Goal: Transaction & Acquisition: Purchase product/service

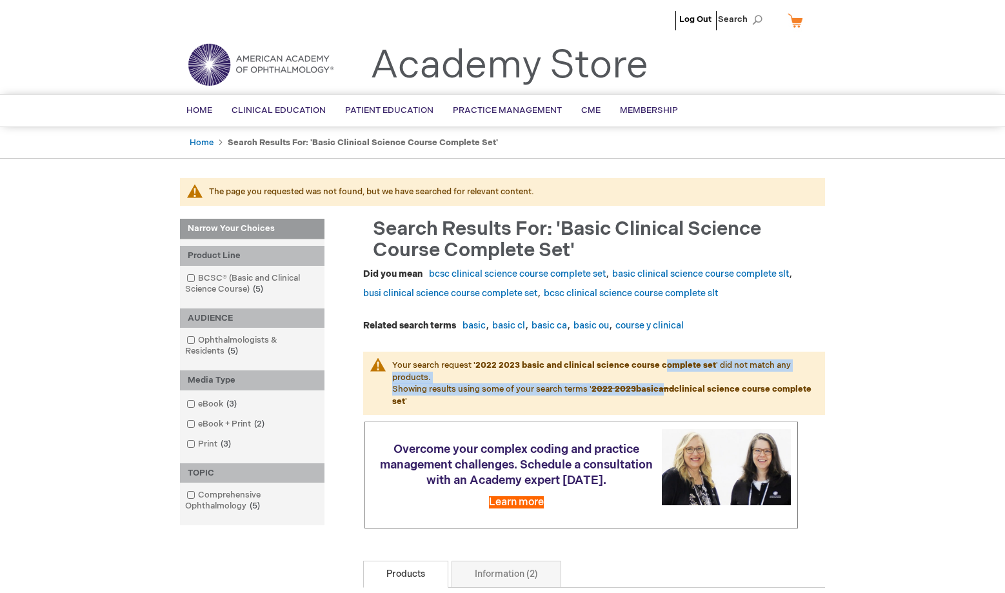
drag, startPoint x: 662, startPoint y: 366, endPoint x: 664, endPoint y: 392, distance: 25.2
click at [664, 390] on p "Your search request ' 2022 2023 basic and clinical science course complete set …" at bounding box center [594, 383] width 462 height 63
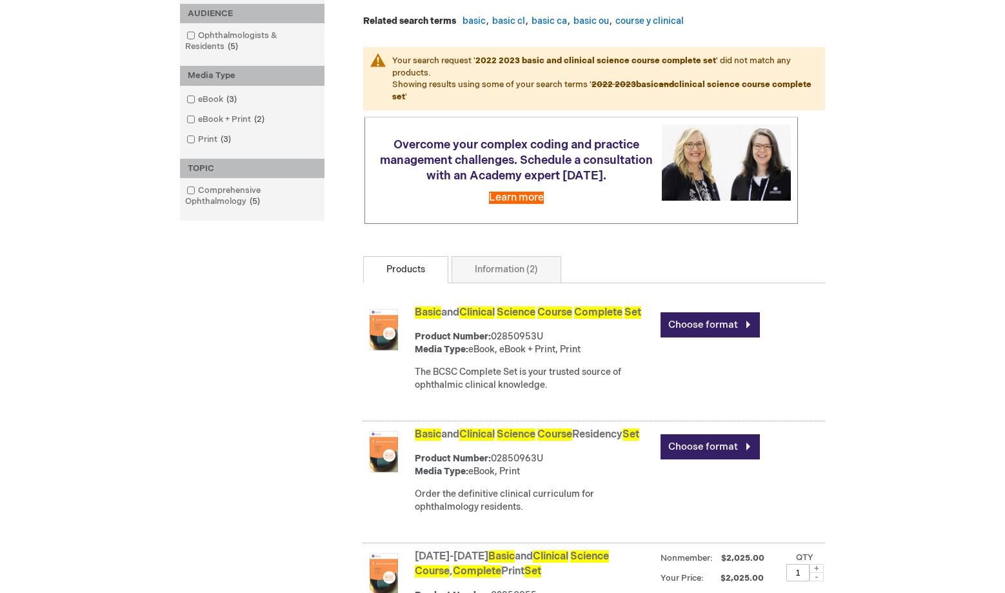
scroll to position [516, 0]
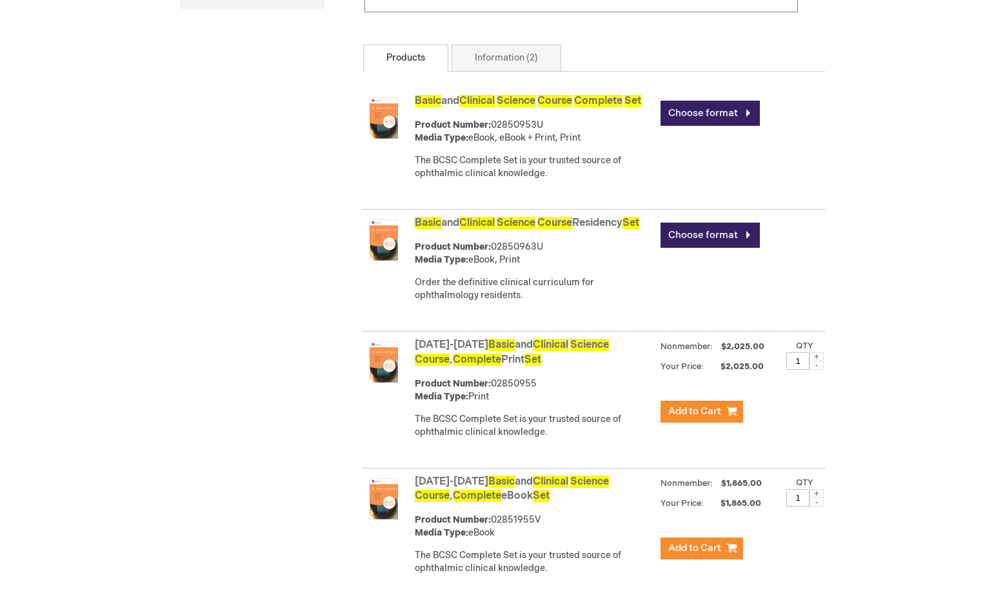
drag, startPoint x: 543, startPoint y: 328, endPoint x: 445, endPoint y: 241, distance: 131.6
click at [445, 242] on div "Basic and Clinical Science Course Residency Set Product Number: 02850963U Media…" at bounding box center [620, 262] width 410 height 99
click at [286, 236] on div "Narrow Your Choices Narrow Your Choices Narrow Your Choices Product Line BCSC® …" at bounding box center [502, 224] width 645 height 1042
click at [517, 63] on link "Information (2)" at bounding box center [506, 58] width 110 height 27
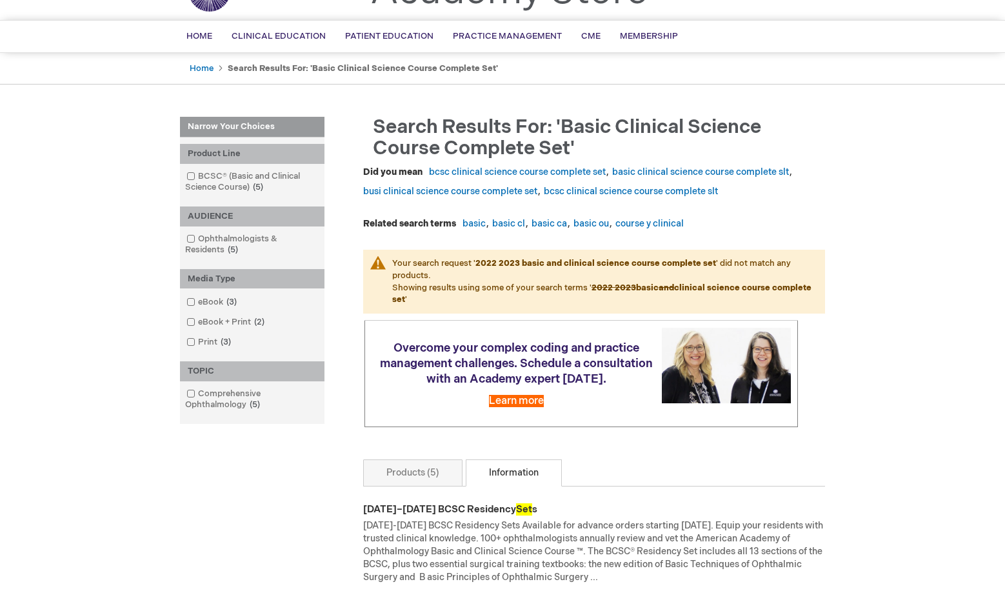
scroll to position [387, 0]
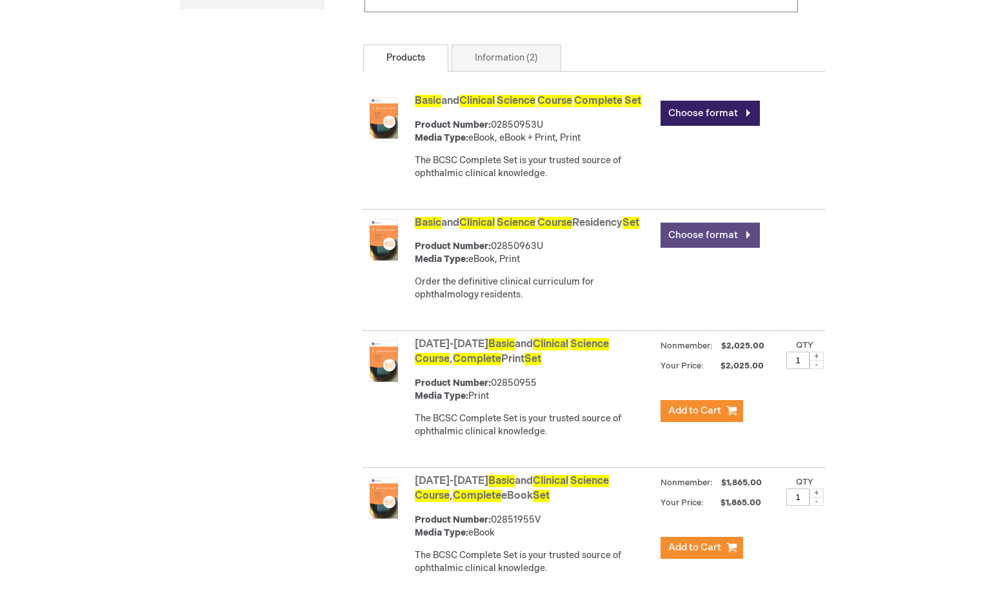
click at [700, 248] on link "Choose format" at bounding box center [709, 235] width 99 height 25
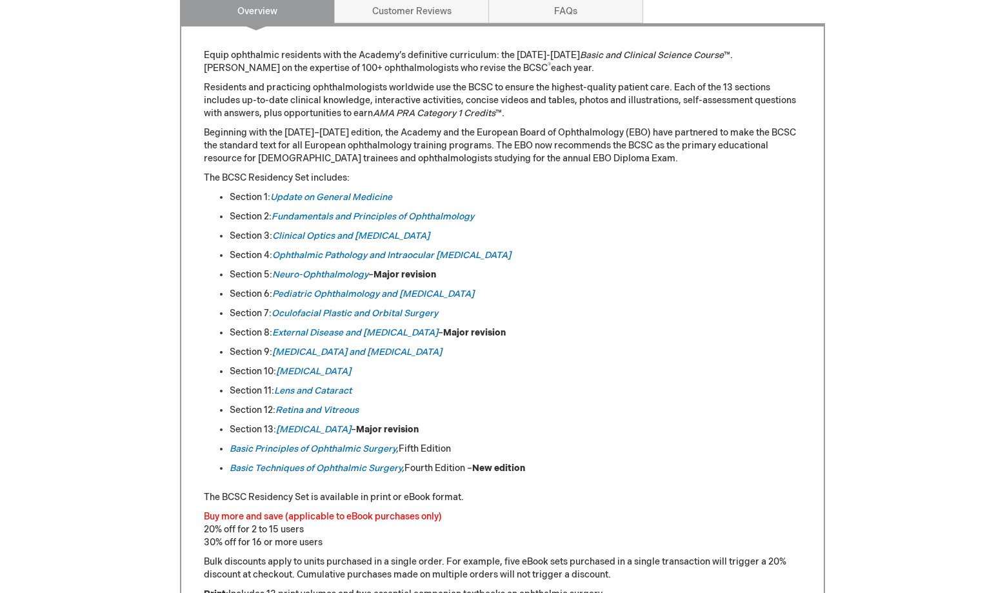
scroll to position [645, 0]
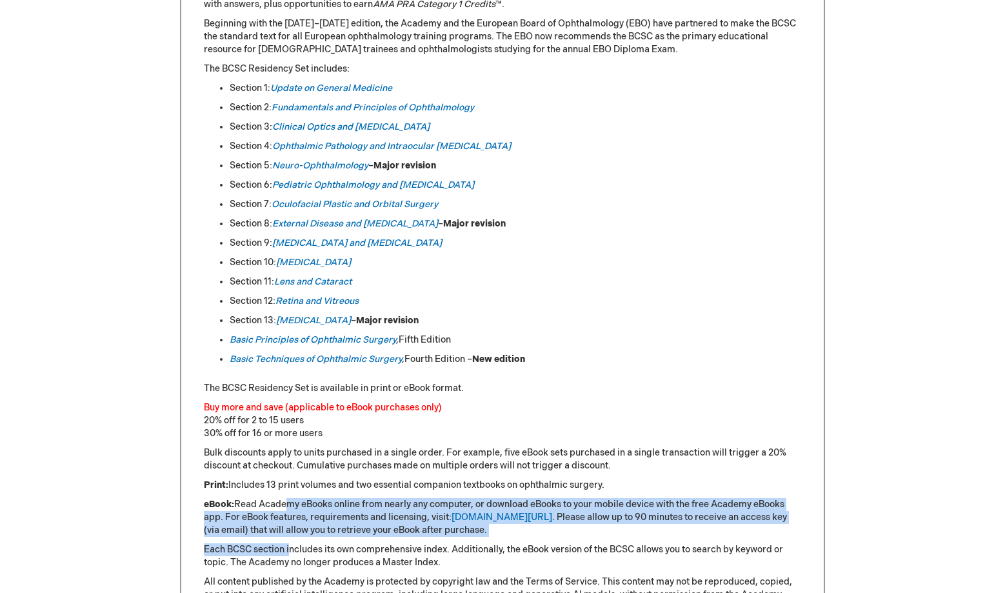
drag, startPoint x: 282, startPoint y: 505, endPoint x: 290, endPoint y: 538, distance: 33.8
click at [290, 538] on div "Equip ophthalmic residents with the Academy’s definitive curriculum: the 2025-2…" at bounding box center [502, 374] width 597 height 868
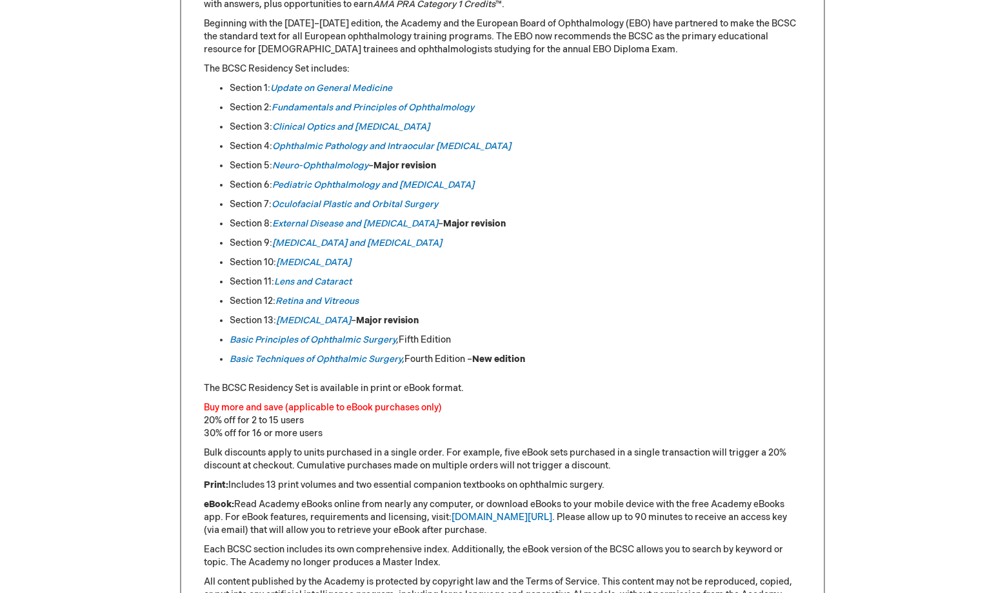
drag, startPoint x: 290, startPoint y: 538, endPoint x: 355, endPoint y: 550, distance: 66.9
click at [359, 553] on p "Each BCSC section includes its own comprehensive index. Additionally, the eBook…" at bounding box center [502, 556] width 597 height 26
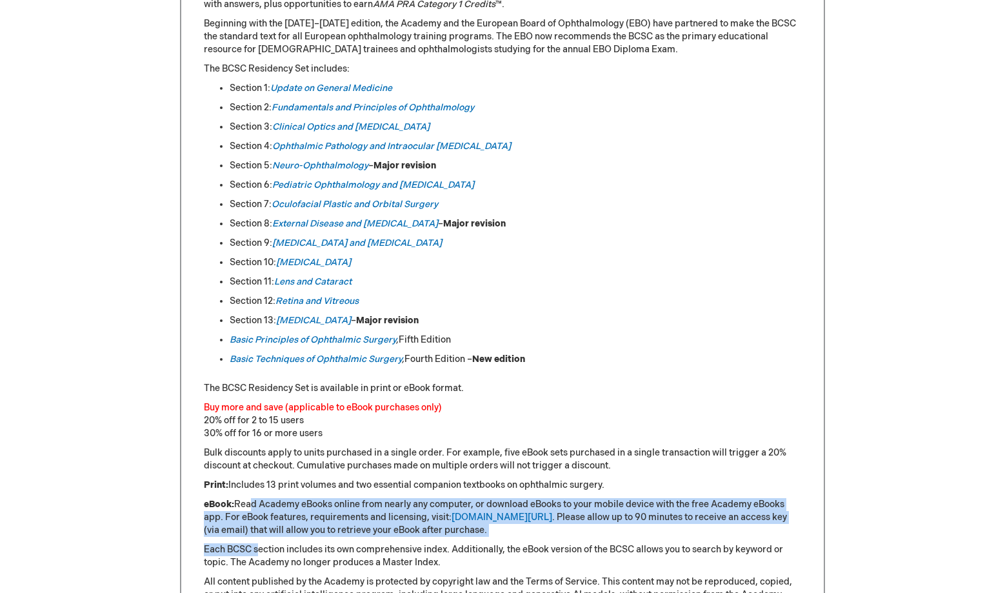
drag, startPoint x: 246, startPoint y: 510, endPoint x: 261, endPoint y: 553, distance: 46.1
click at [261, 553] on div "Equip ophthalmic residents with the Academy’s definitive curriculum: the 2025-2…" at bounding box center [502, 374] width 597 height 868
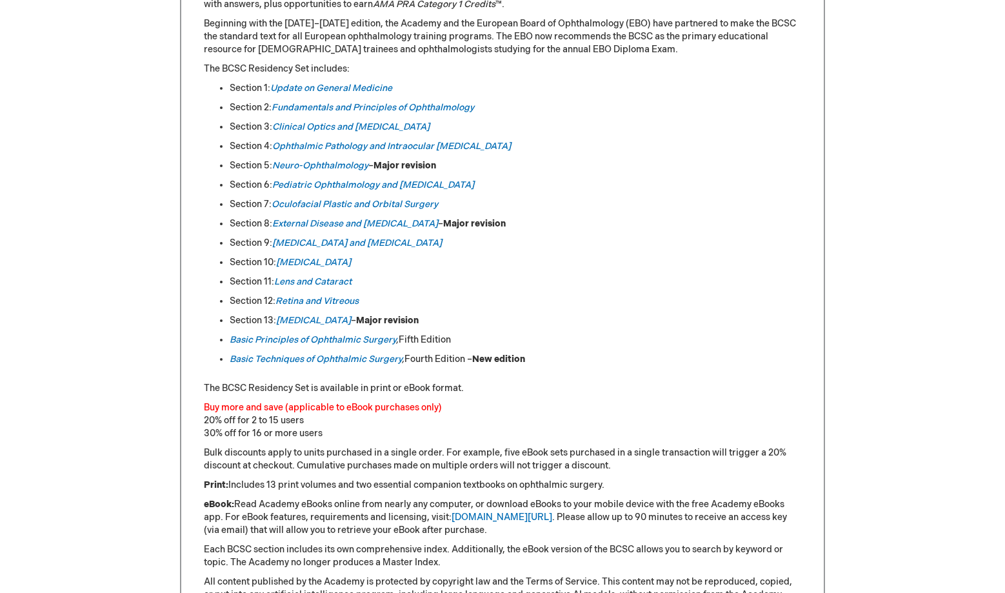
click at [579, 547] on p "Each BCSC section includes its own comprehensive index. Additionally, the eBook…" at bounding box center [502, 556] width 597 height 26
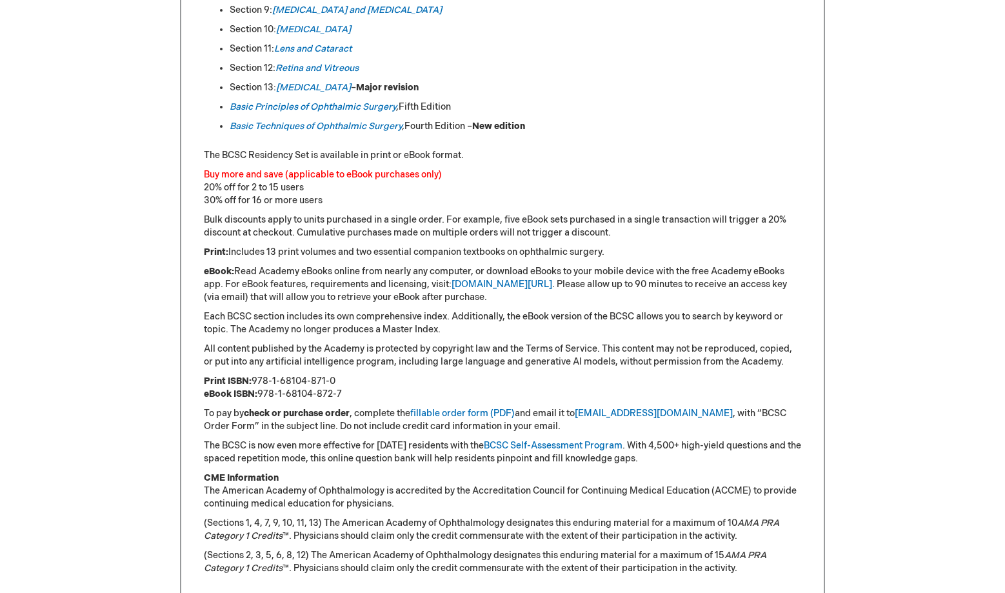
scroll to position [903, 0]
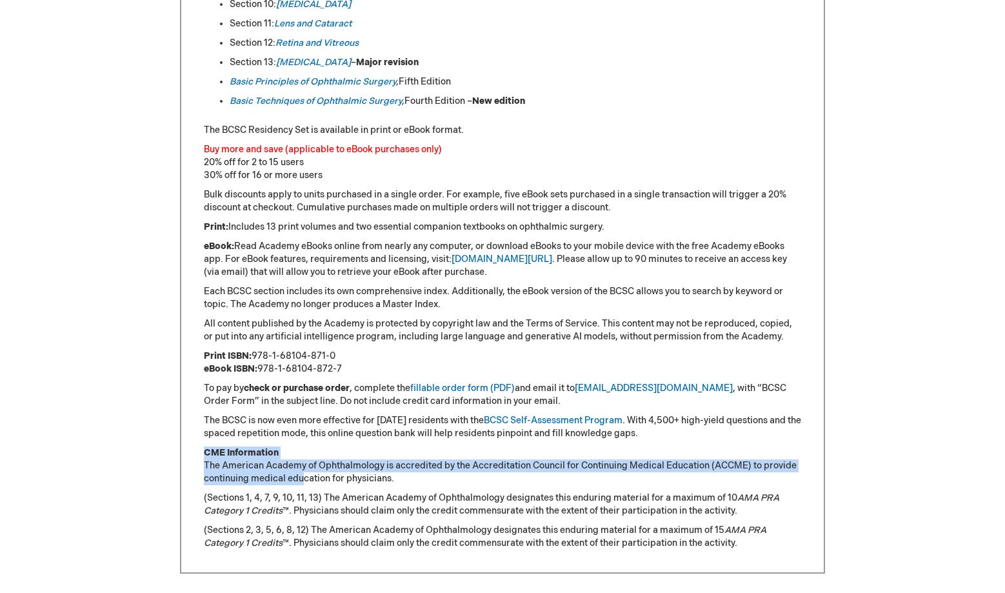
drag, startPoint x: 303, startPoint y: 451, endPoint x: 305, endPoint y: 479, distance: 27.2
click at [305, 479] on p "CME Information The American Academy of Ophthalmology is accredited by the Accr…" at bounding box center [502, 465] width 597 height 39
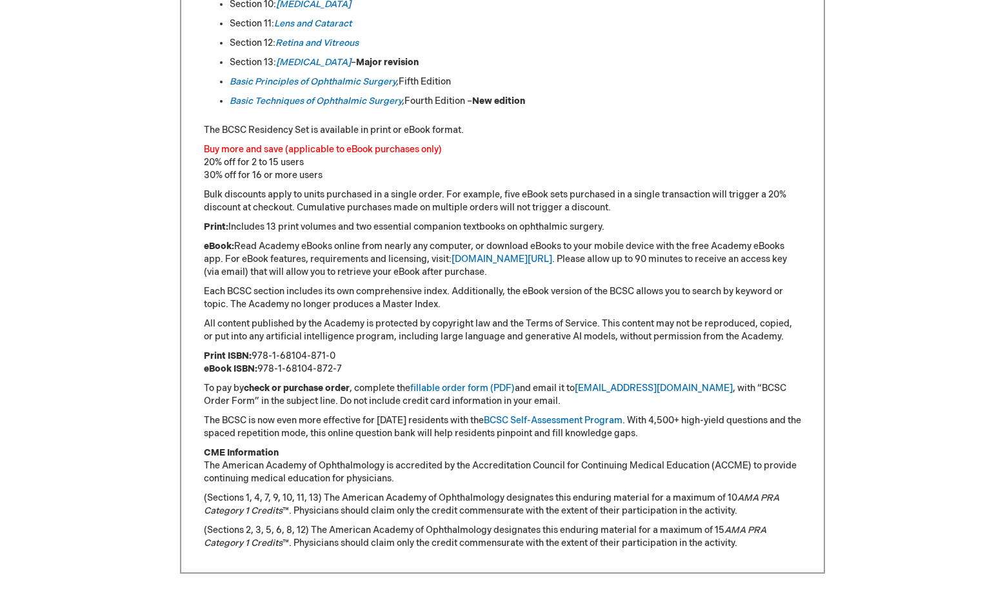
drag, startPoint x: 305, startPoint y: 479, endPoint x: 333, endPoint y: 519, distance: 49.2
click at [333, 519] on div "Equip ophthalmic residents with the Academy’s definitive curriculum: the 2025-2…" at bounding box center [502, 116] width 597 height 868
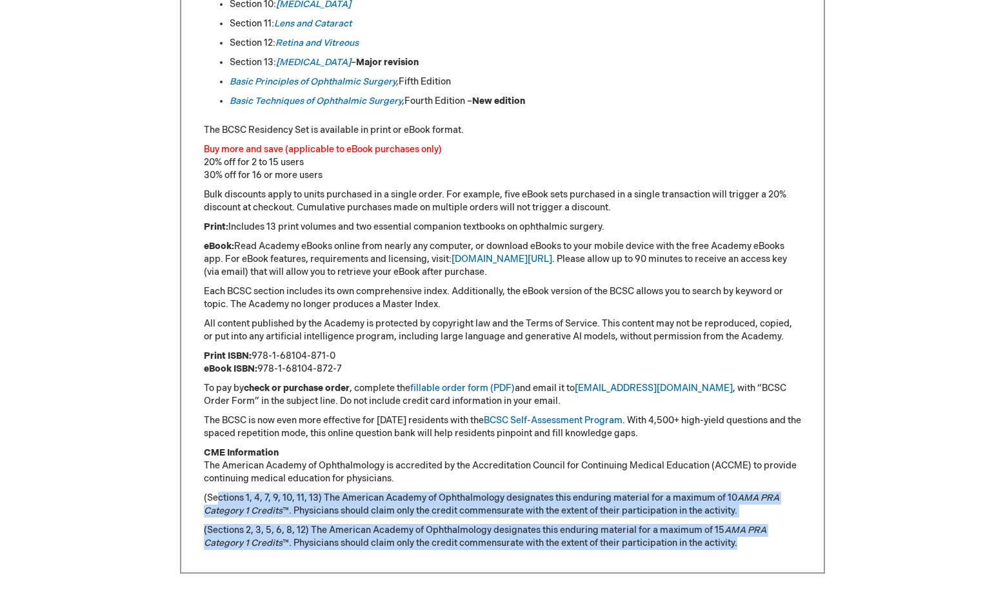
drag, startPoint x: 215, startPoint y: 497, endPoint x: 804, endPoint y: 560, distance: 591.6
click at [804, 560] on div "Equip ophthalmic residents with the Academy’s definitive curriculum: the 2025-2…" at bounding box center [502, 114] width 645 height 917
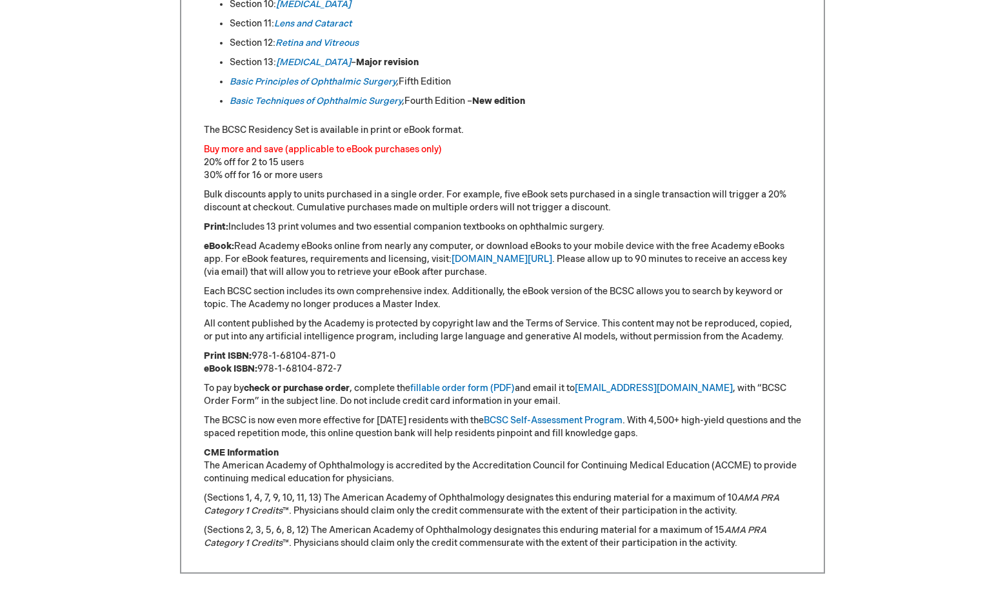
click at [232, 296] on p "Each BCSC section includes its own comprehensive index. Additionally, the eBook…" at bounding box center [502, 298] width 597 height 26
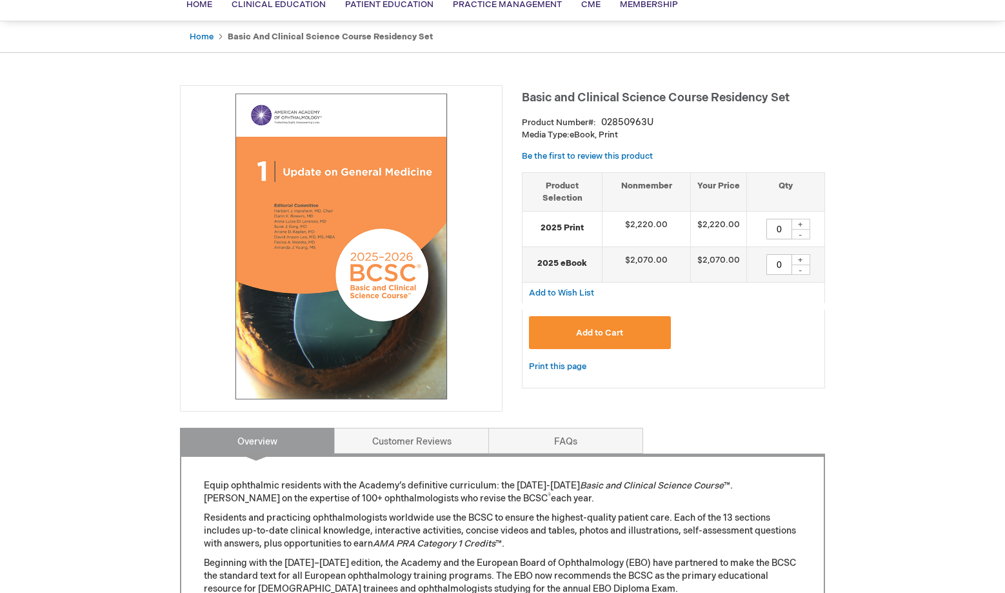
scroll to position [0, 0]
